Goal: Transaction & Acquisition: Subscribe to service/newsletter

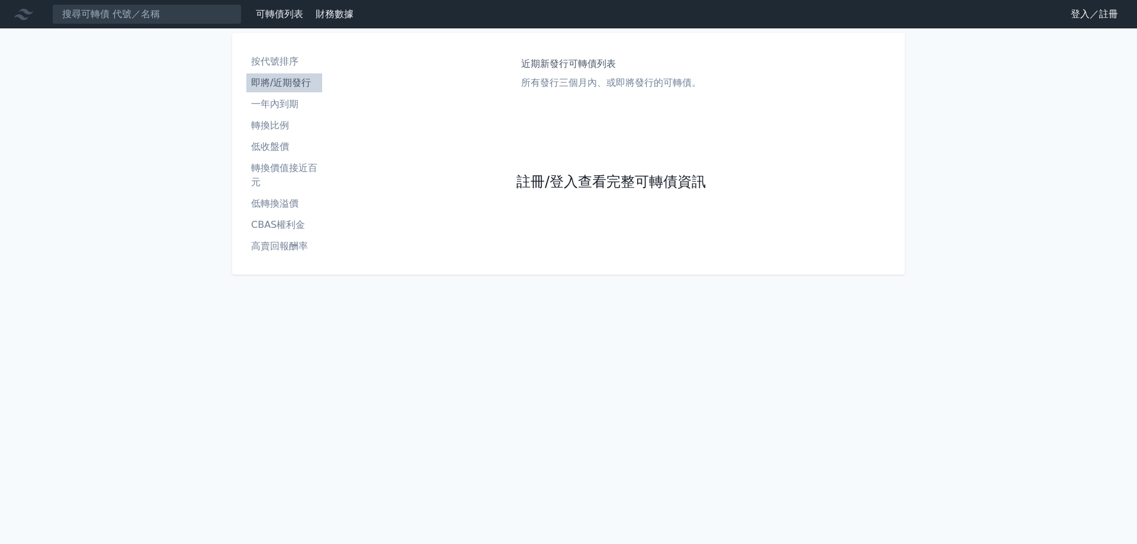
click at [575, 175] on link "註冊/登入查看完整可轉債資訊" at bounding box center [612, 182] width 190 height 19
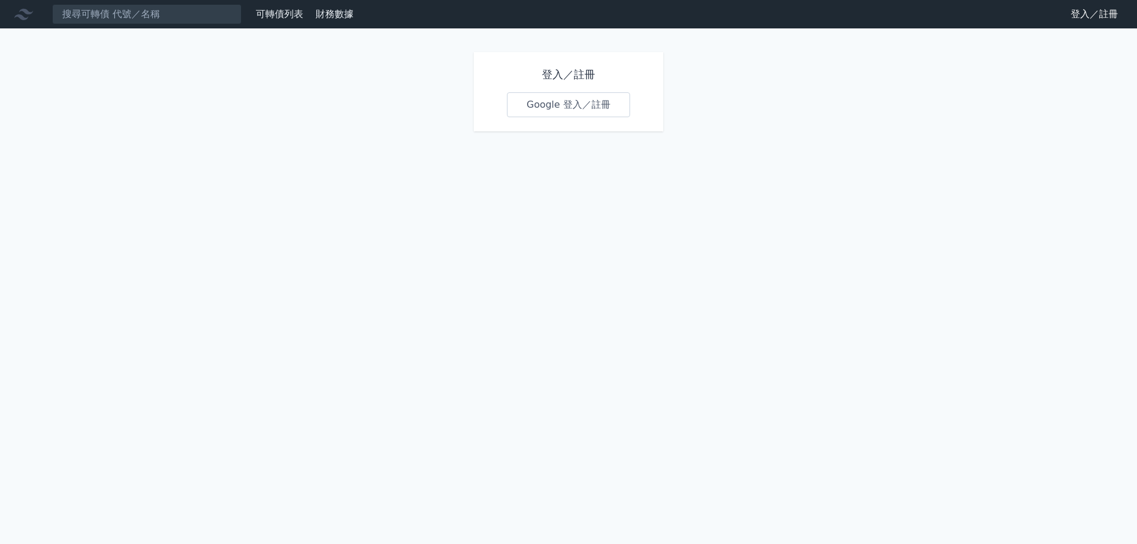
click at [558, 105] on link "Google 登入／註冊" at bounding box center [568, 104] width 123 height 25
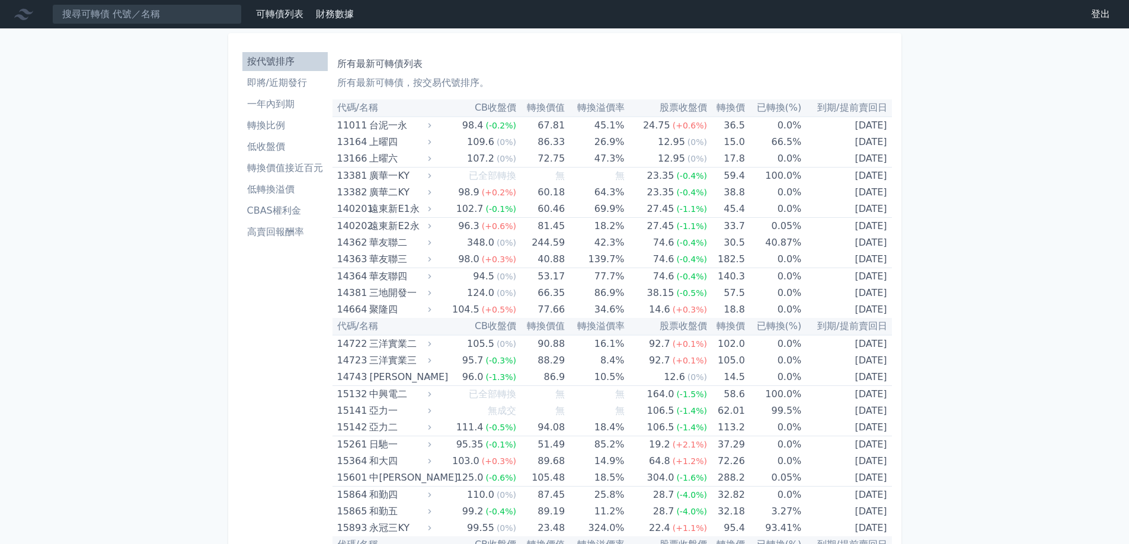
click at [273, 233] on li "高賣回報酬率" at bounding box center [284, 232] width 85 height 14
